Goal: Task Accomplishment & Management: Complete application form

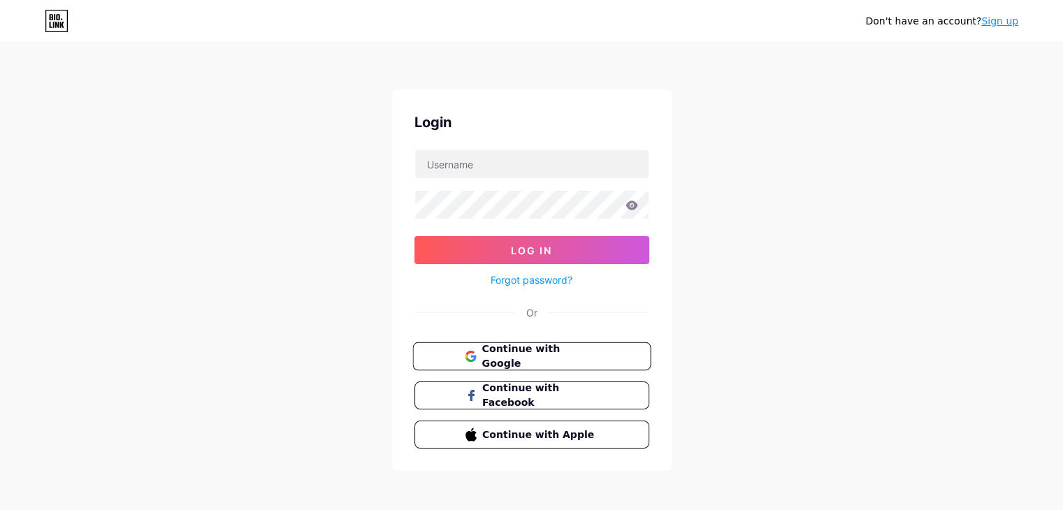
drag, startPoint x: 575, startPoint y: 352, endPoint x: 582, endPoint y: 349, distance: 7.8
click at [575, 352] on span "Continue with Google" at bounding box center [540, 357] width 117 height 30
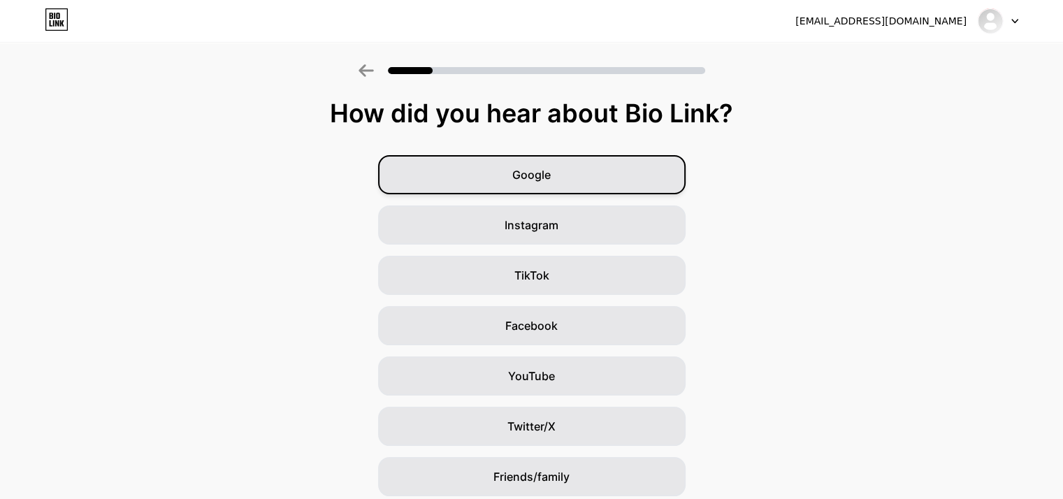
click at [595, 184] on div "Google" at bounding box center [532, 174] width 308 height 39
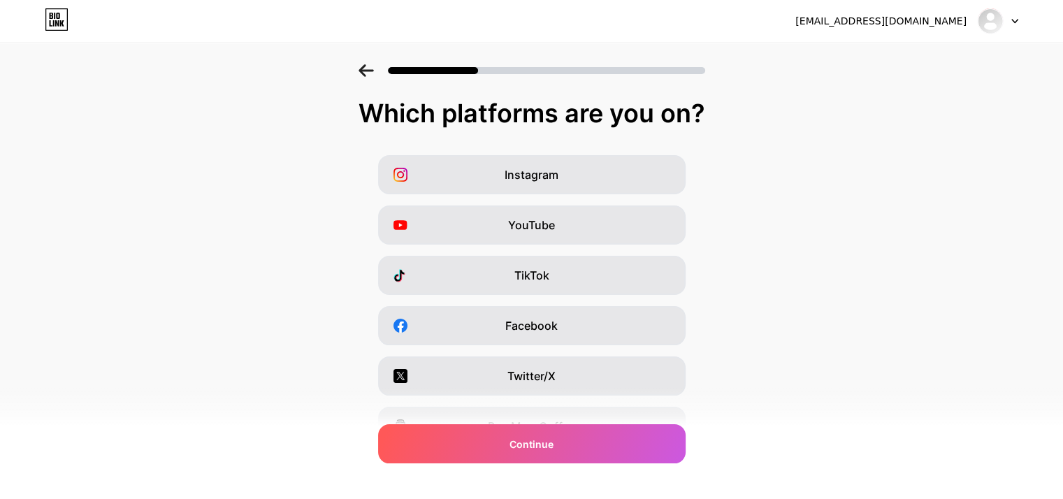
drag, startPoint x: 591, startPoint y: 449, endPoint x: 779, endPoint y: 417, distance: 191.6
click at [591, 449] on div "Continue" at bounding box center [532, 443] width 308 height 39
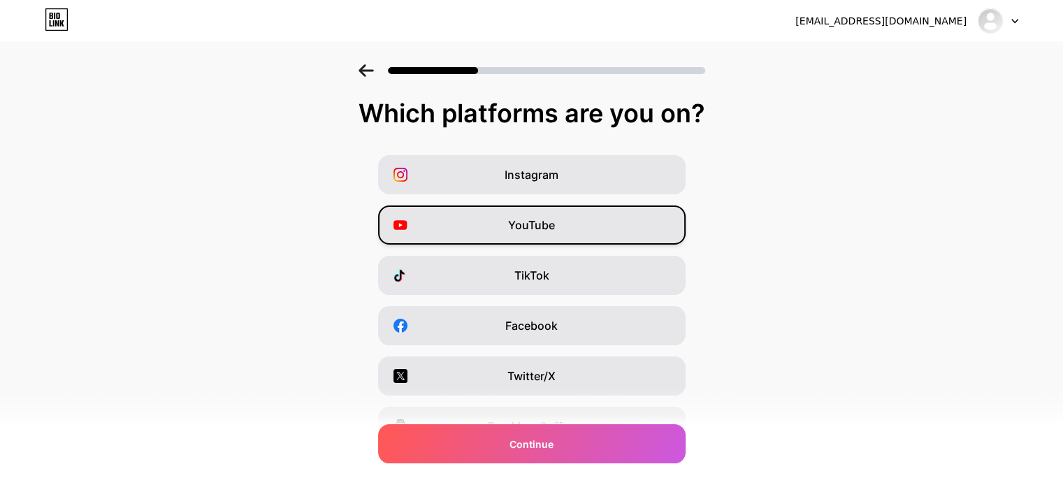
click at [600, 229] on div "YouTube" at bounding box center [532, 224] width 308 height 39
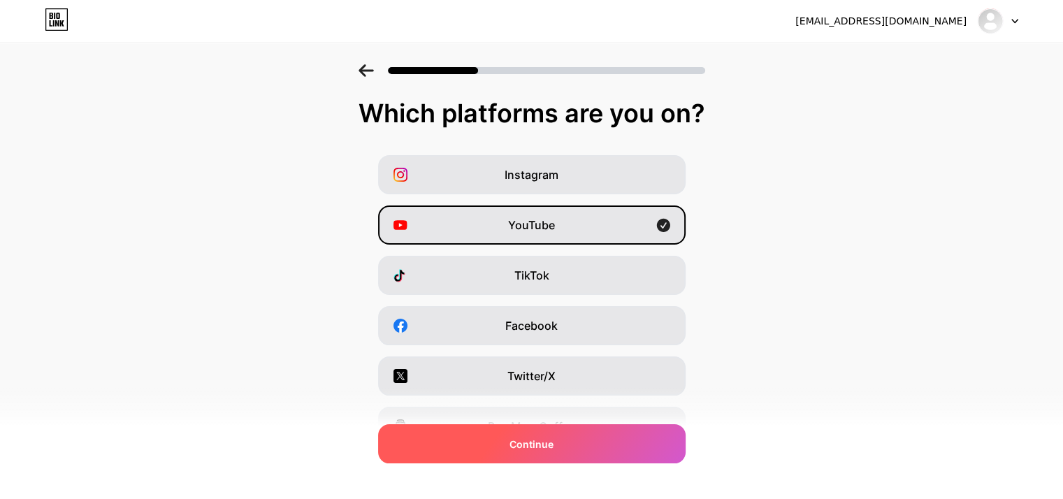
click at [573, 454] on div "Continue" at bounding box center [532, 443] width 308 height 39
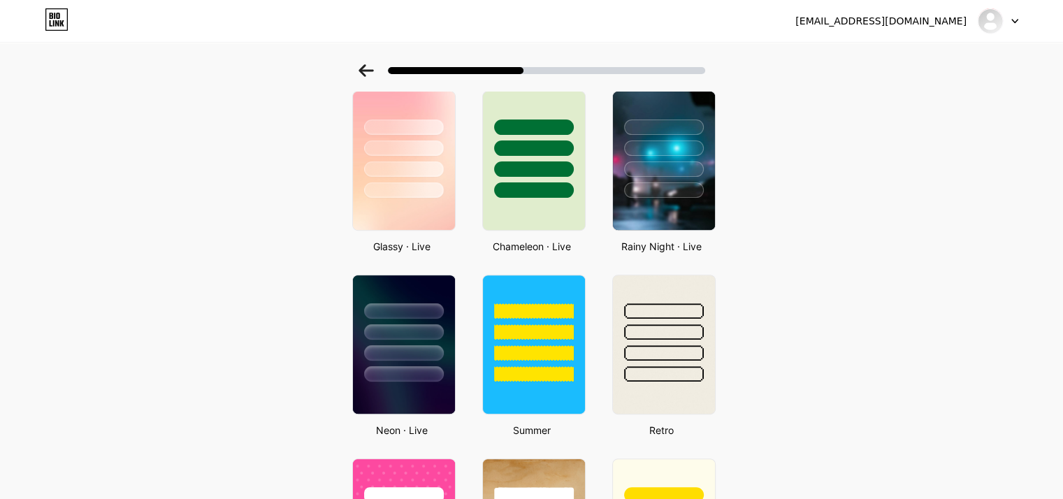
scroll to position [629, 0]
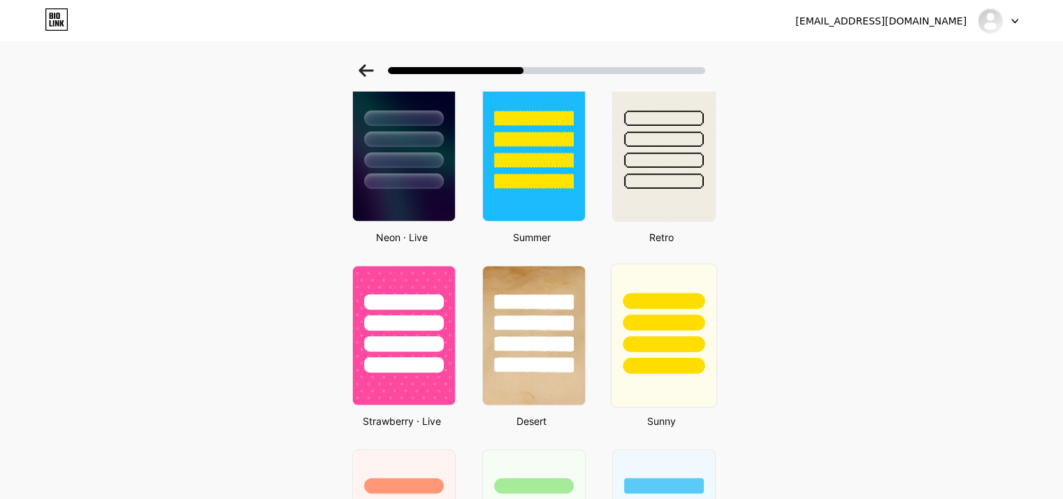
click at [686, 311] on div at bounding box center [663, 319] width 105 height 110
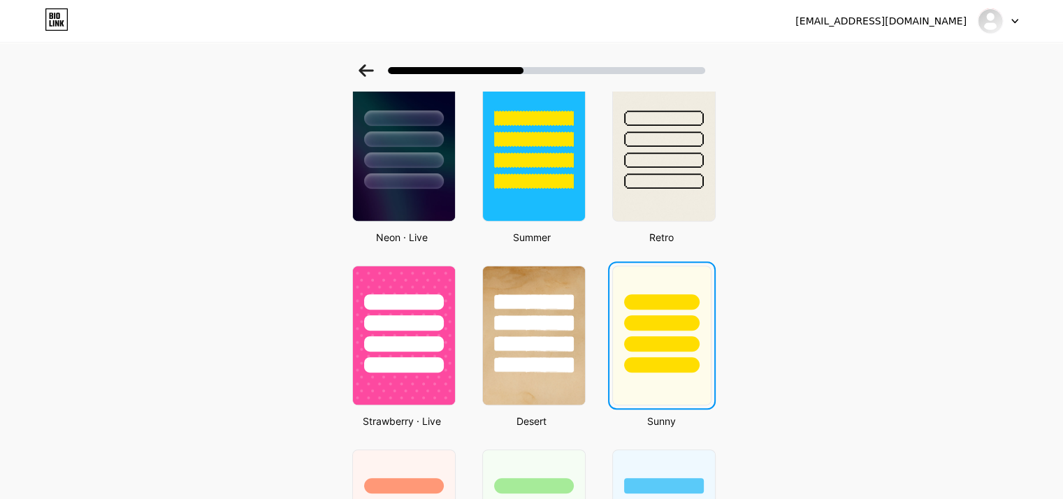
scroll to position [0, 0]
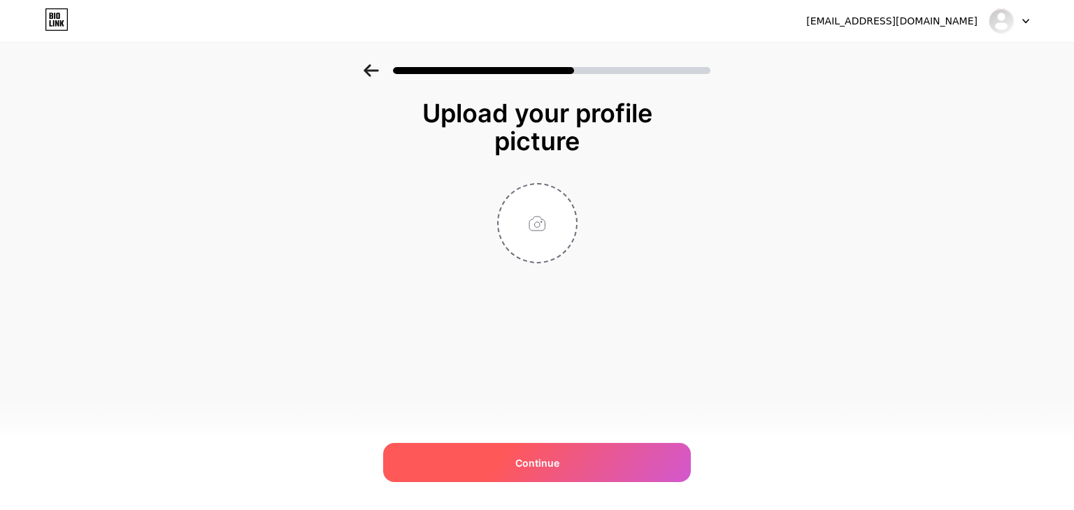
click at [605, 462] on div "Continue" at bounding box center [537, 462] width 308 height 39
click at [590, 464] on div "Continue" at bounding box center [537, 462] width 308 height 39
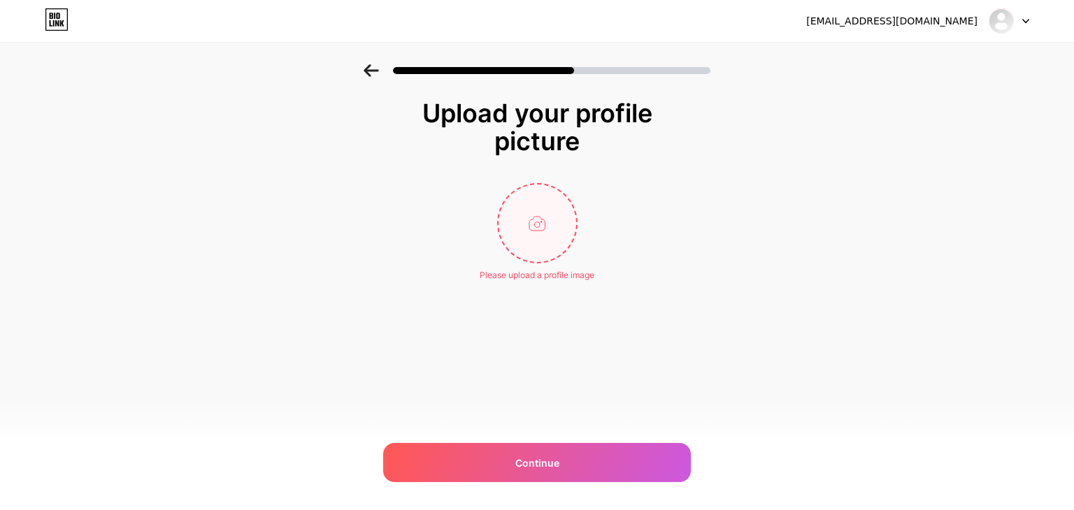
click at [540, 236] on input "file" at bounding box center [537, 224] width 78 height 78
type input "C:\fakepath\WhatsApp Image [DATE] at 20.38.15_01578d61.jpg"
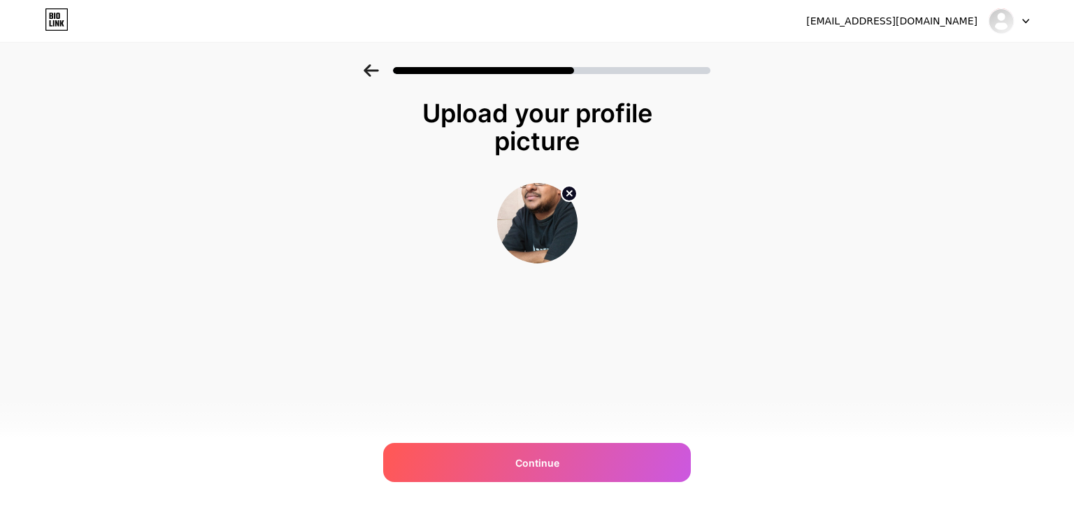
click at [548, 211] on img at bounding box center [537, 223] width 80 height 80
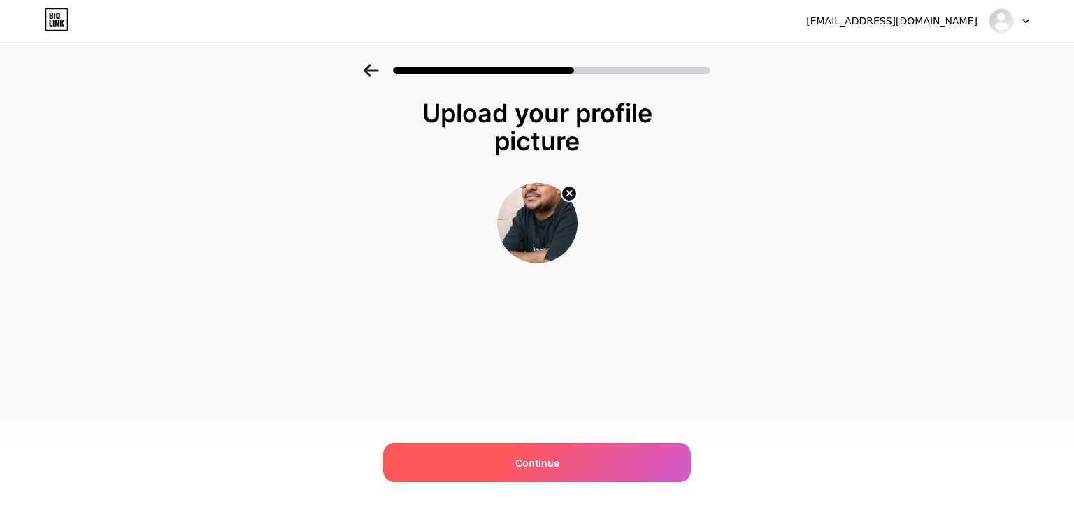
drag, startPoint x: 599, startPoint y: 454, endPoint x: 673, endPoint y: 451, distance: 74.1
click at [601, 454] on div "Continue" at bounding box center [537, 462] width 308 height 39
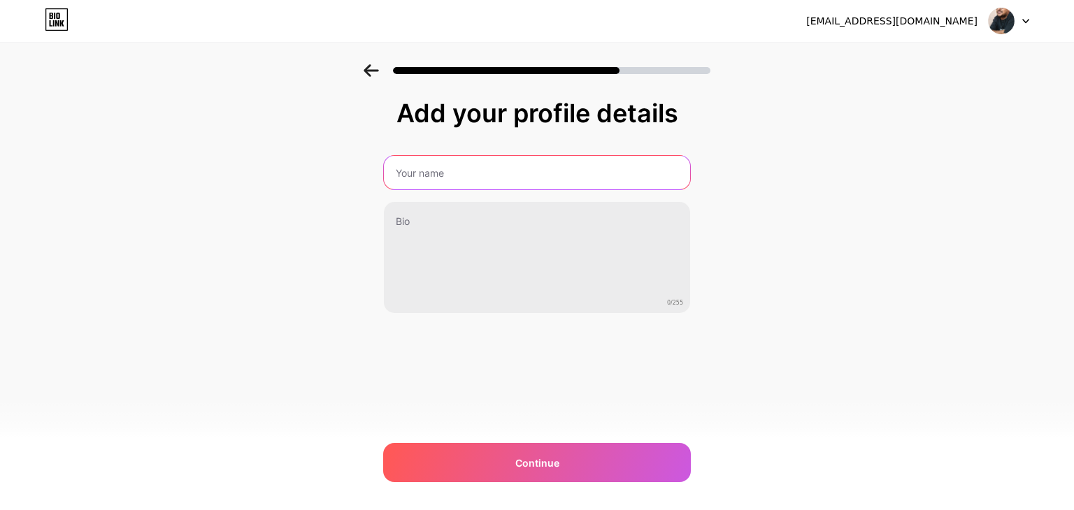
click at [419, 166] on input "text" at bounding box center [537, 173] width 306 height 34
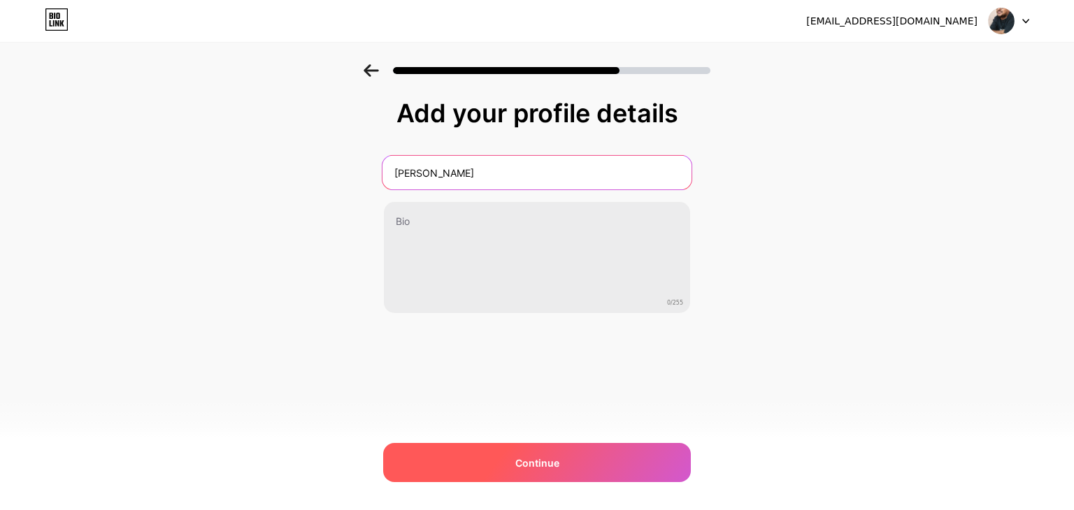
type input "[PERSON_NAME]"
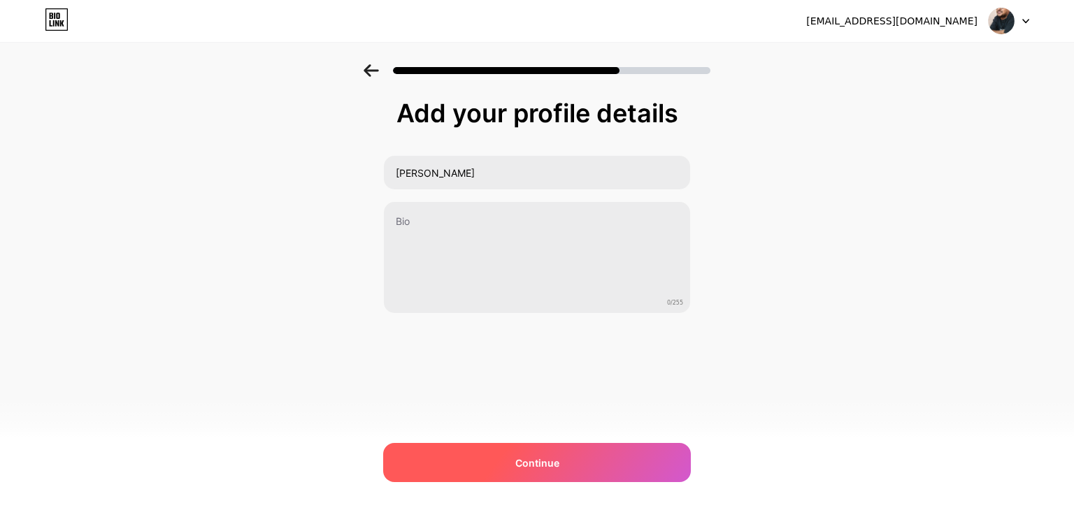
click at [565, 467] on div "Continue" at bounding box center [537, 462] width 308 height 39
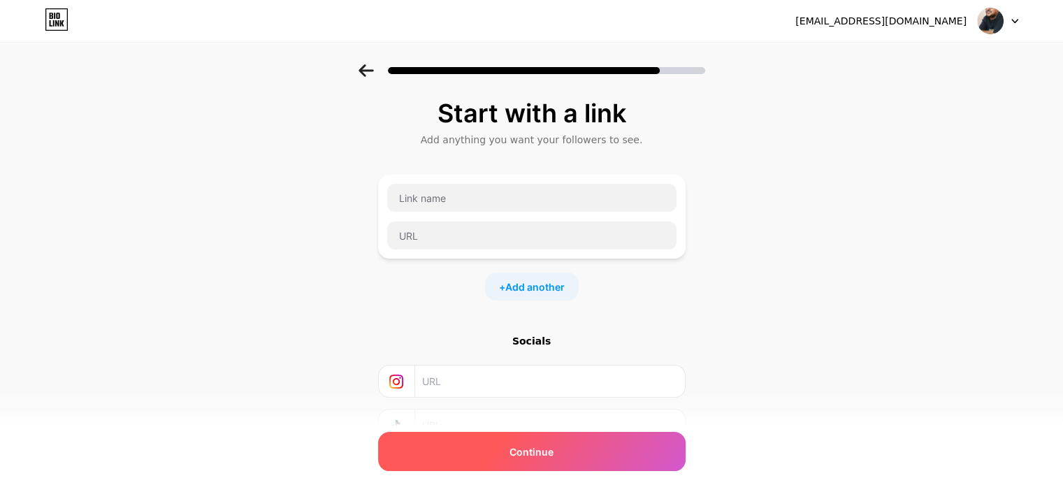
click at [592, 454] on div "Continue" at bounding box center [532, 451] width 308 height 39
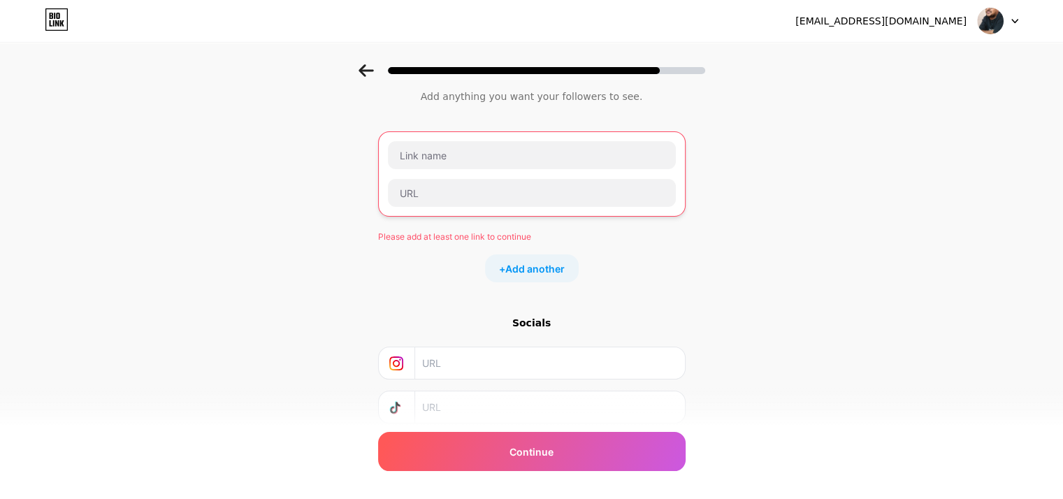
scroll to position [136, 0]
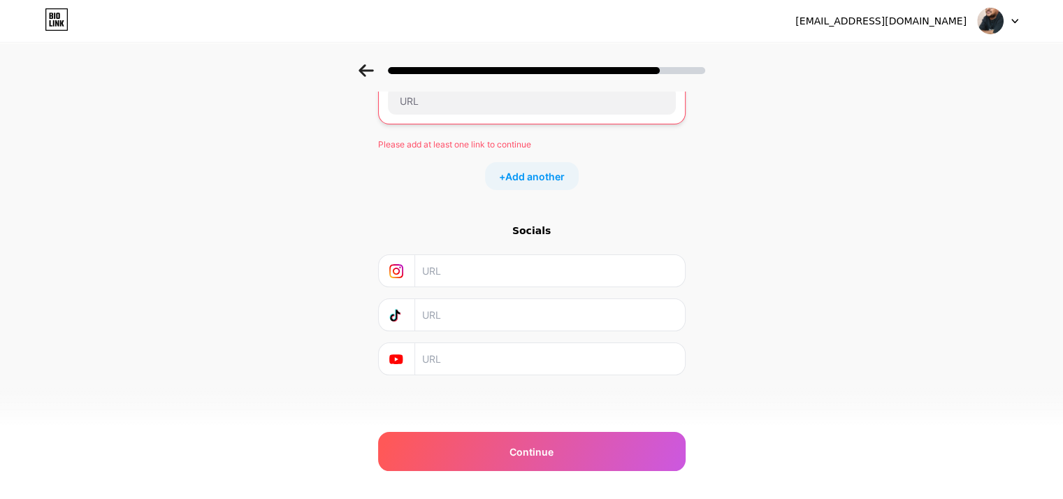
click at [445, 357] on input "text" at bounding box center [549, 358] width 254 height 31
paste input "[URL][DOMAIN_NAME]"
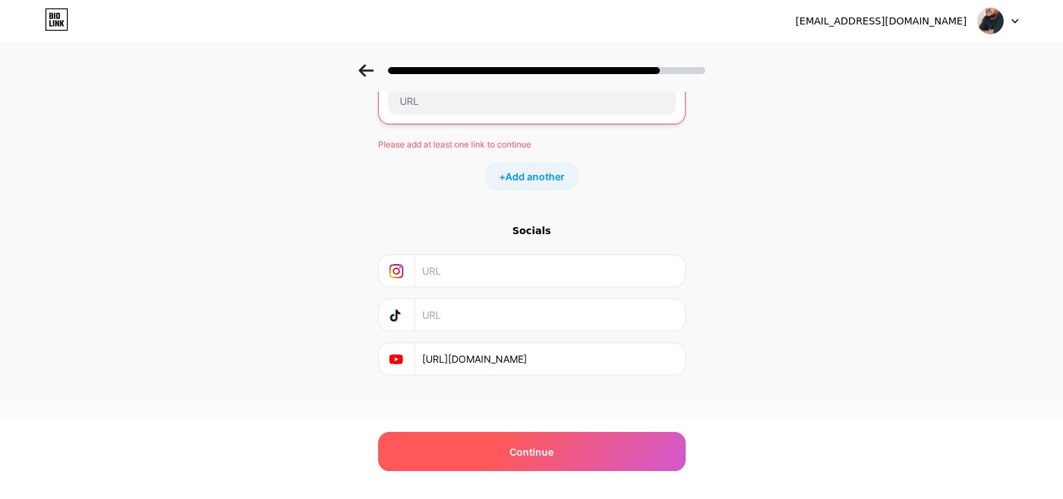
type input "[URL][DOMAIN_NAME]"
click at [554, 454] on span "Continue" at bounding box center [532, 452] width 44 height 15
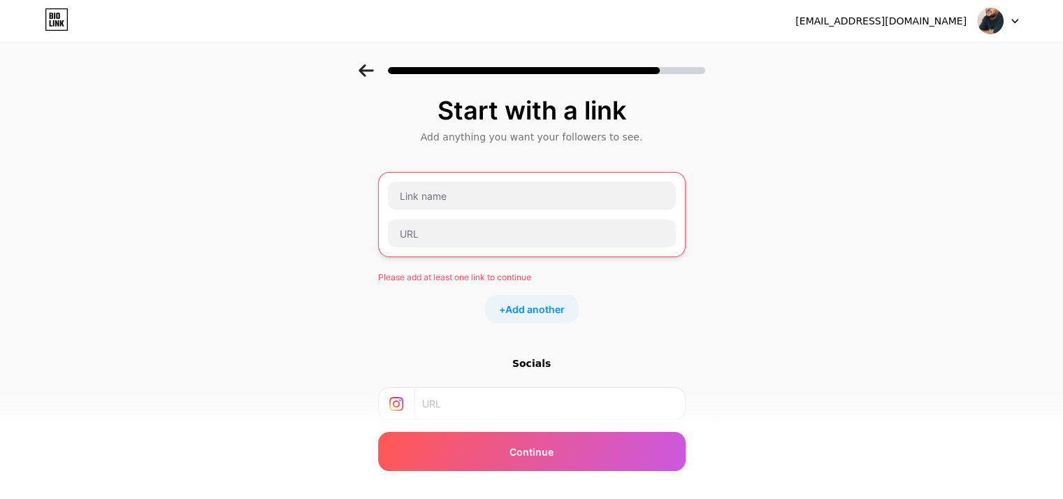
scroll to position [0, 0]
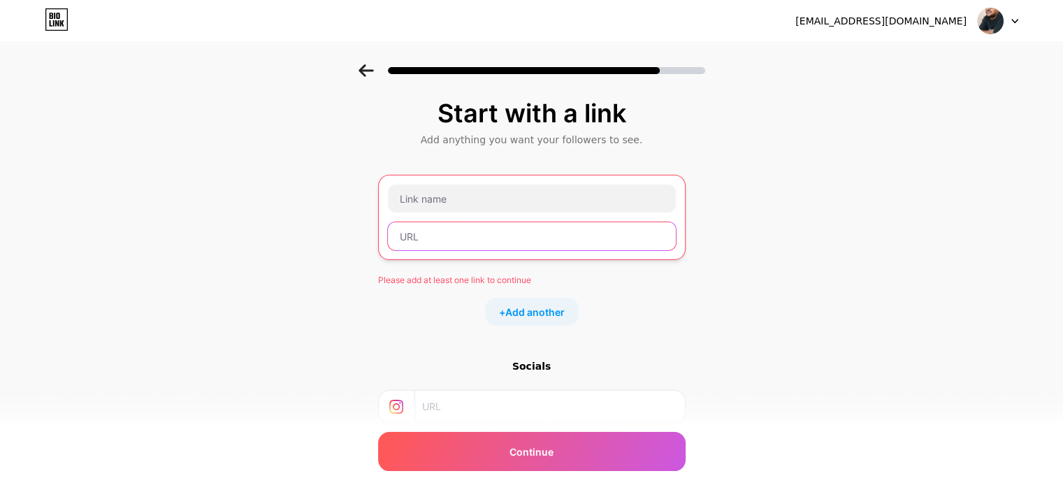
paste input "[URL][DOMAIN_NAME]"
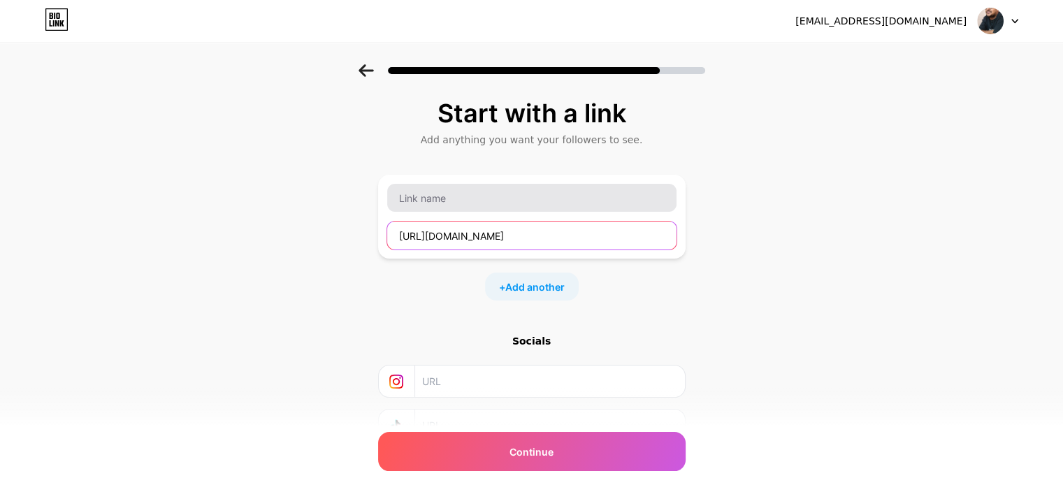
type input "[URL][DOMAIN_NAME]"
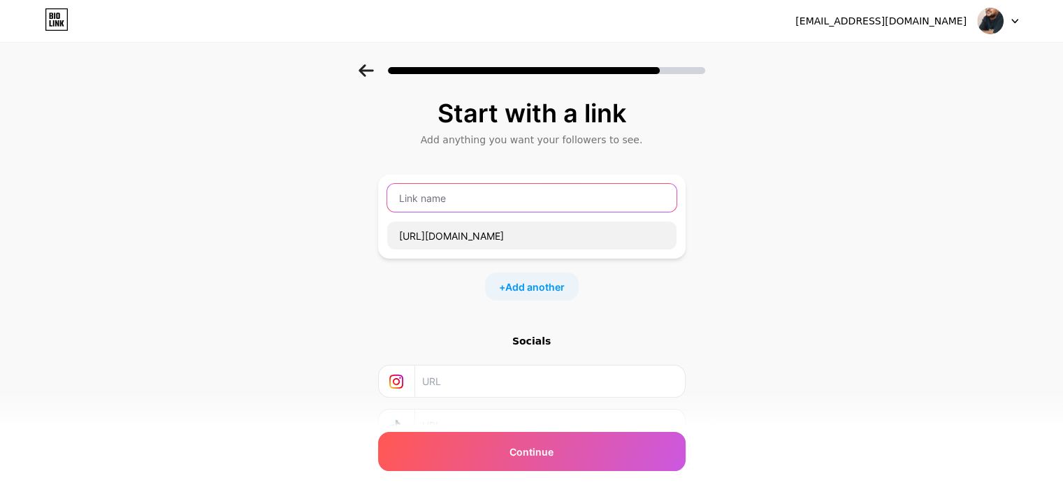
click at [449, 194] on input "text" at bounding box center [531, 198] width 289 height 28
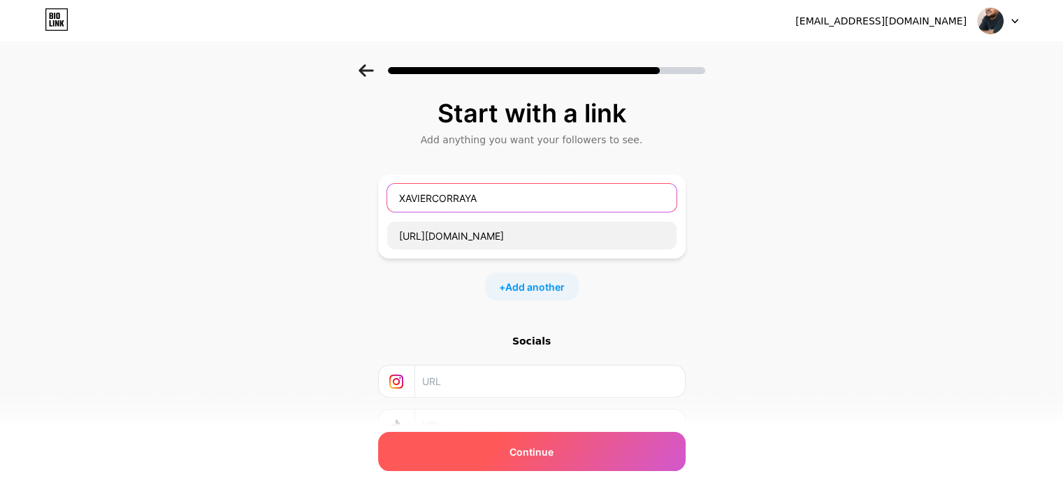
type input "XAVIERCORRAYA"
click at [504, 447] on div "Continue" at bounding box center [532, 451] width 308 height 39
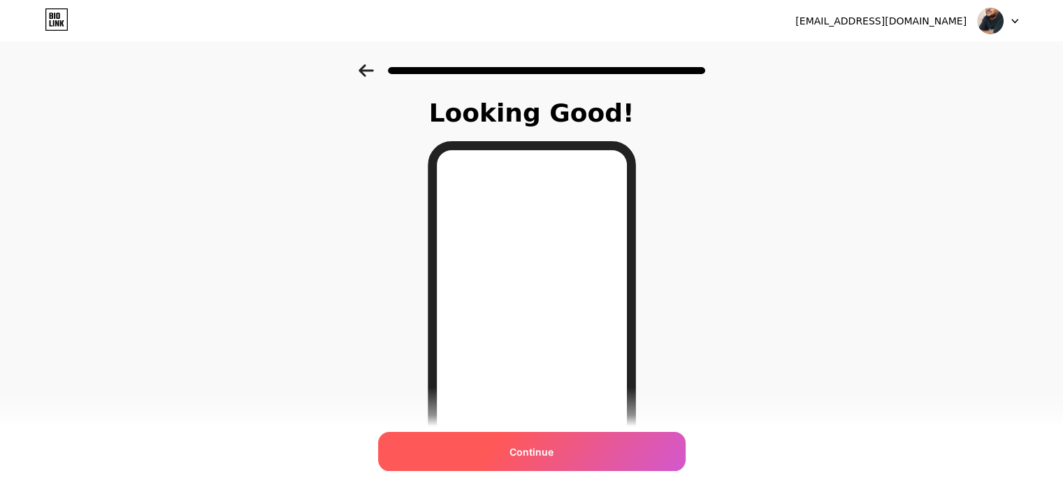
drag, startPoint x: 617, startPoint y: 452, endPoint x: 678, endPoint y: 444, distance: 61.3
click at [617, 452] on div "Continue" at bounding box center [532, 451] width 308 height 39
